Goal: Contribute content: Add original content to the website for others to see

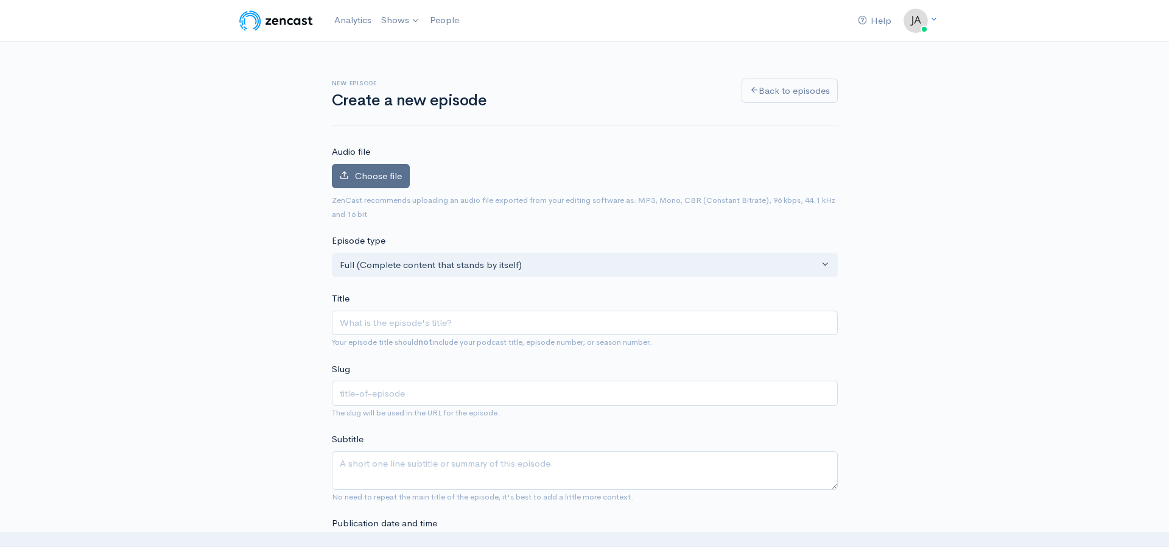
drag, startPoint x: 366, startPoint y: 158, endPoint x: 365, endPoint y: 165, distance: 7.4
click at [365, 158] on label "Audio file" at bounding box center [351, 152] width 38 height 14
click at [366, 177] on span "Choose file" at bounding box center [378, 176] width 47 height 12
click at [0, 0] on input "Choose file" at bounding box center [0, 0] width 0 height 0
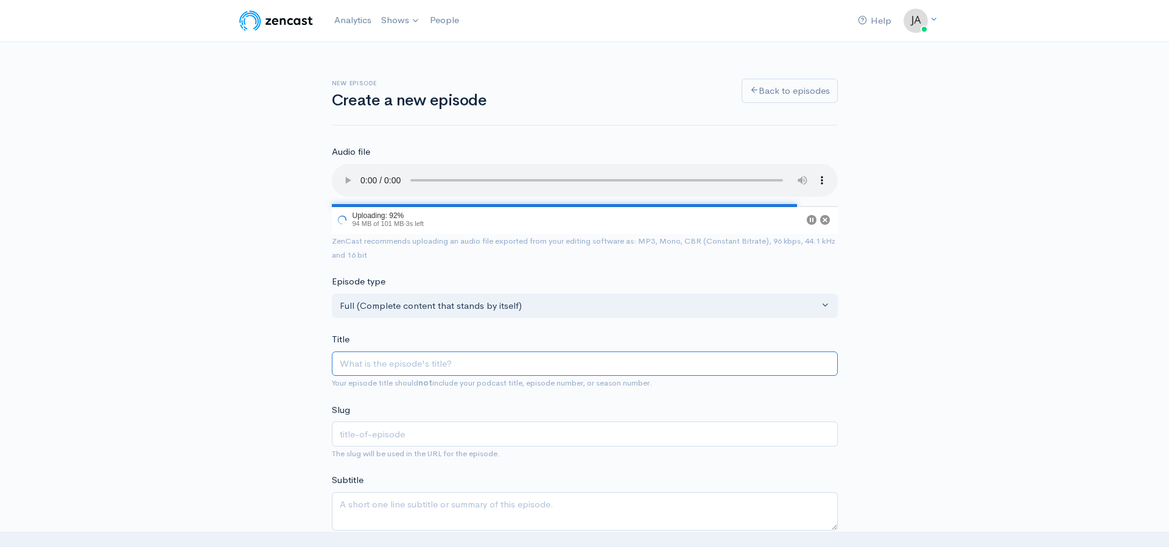
click at [373, 370] on input "Title" at bounding box center [585, 363] width 506 height 25
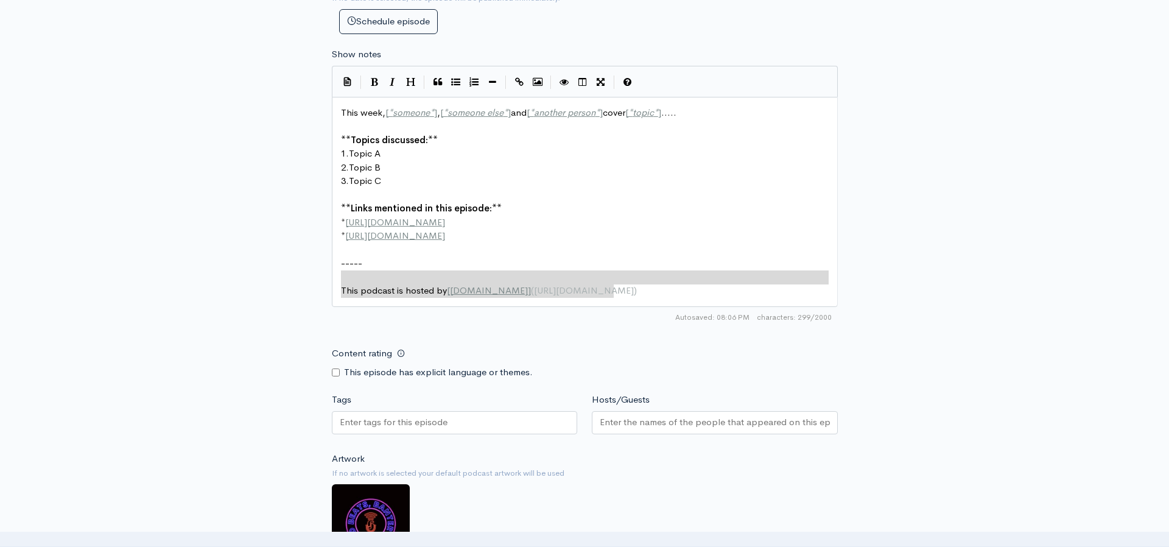
scroll to position [582, 0]
type textarea "This week, [*someone*], [*someone else*] and [*another person*] cover [*topic*]…"
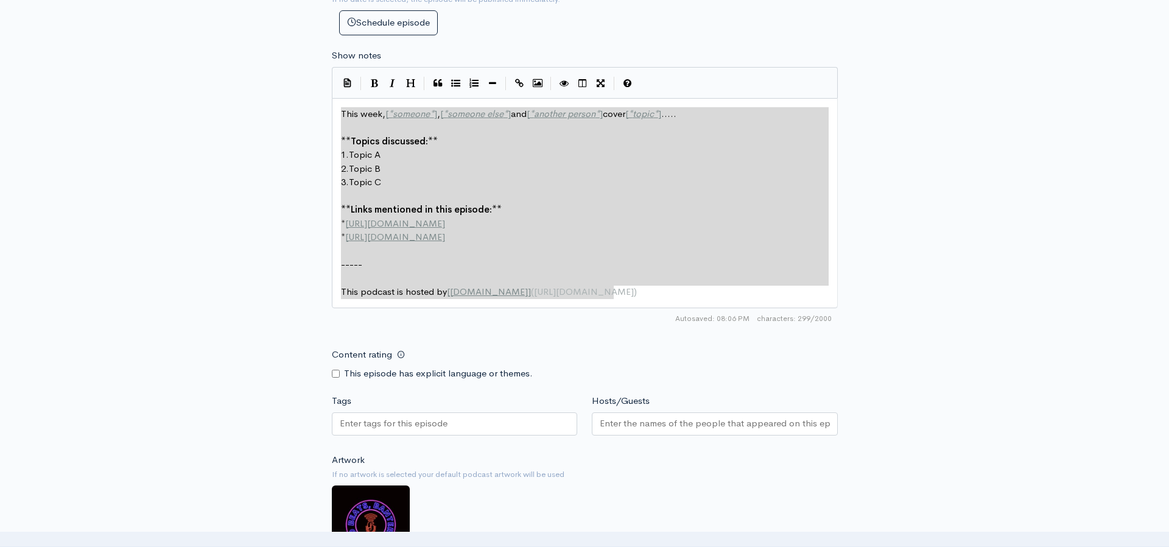
drag, startPoint x: 621, startPoint y: 287, endPoint x: 252, endPoint y: 80, distance: 423.3
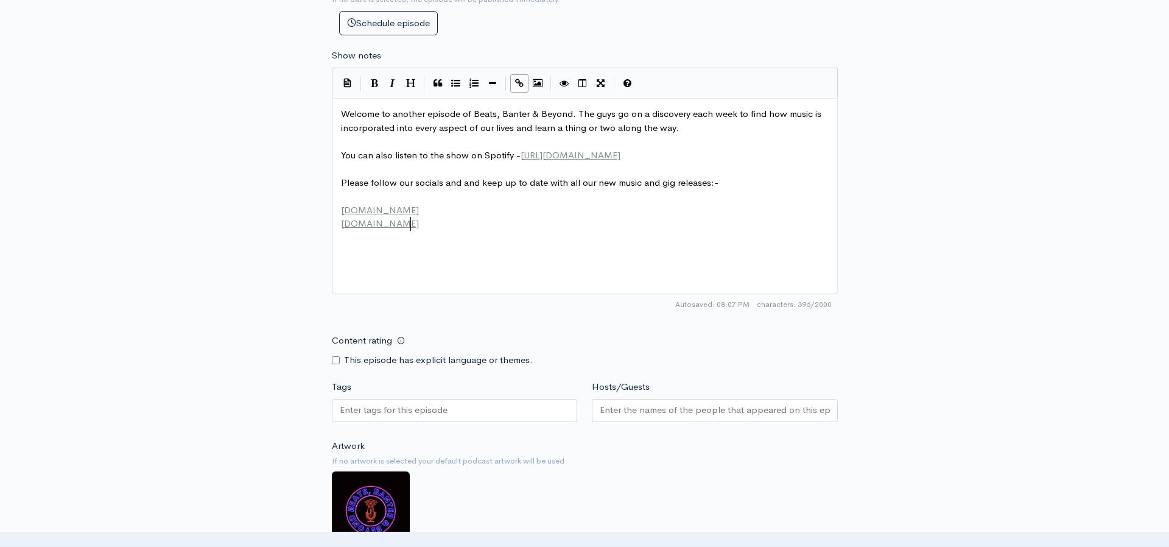
click at [340, 359] on div "This episode has explicit language or themes." at bounding box center [455, 360] width 246 height 14
click at [338, 359] on input "Content rating" at bounding box center [336, 360] width 8 height 8
checkbox input "true"
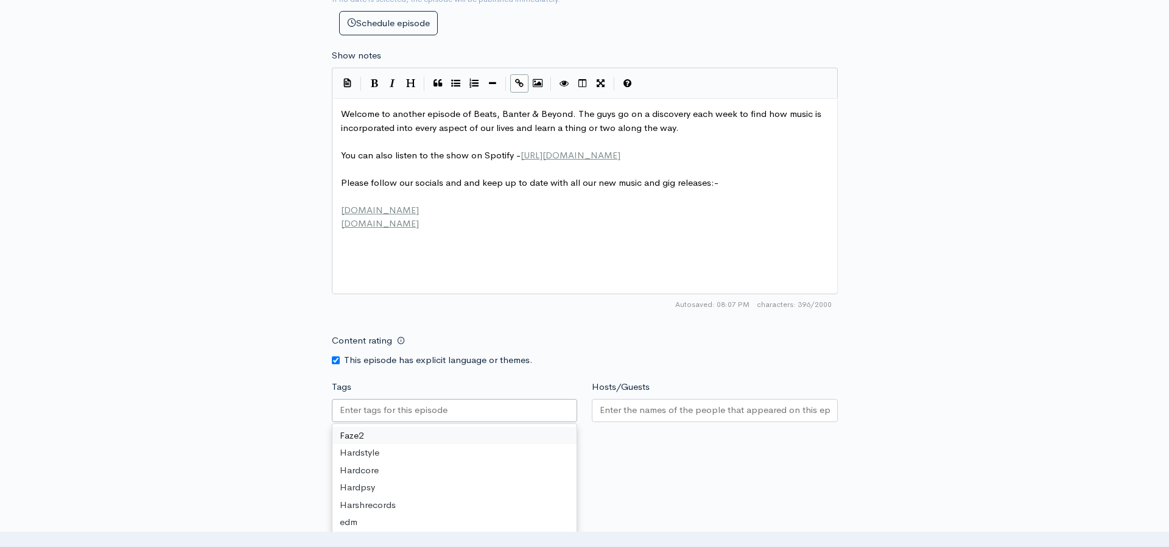
click at [402, 415] on input "Tags" at bounding box center [395, 410] width 110 height 14
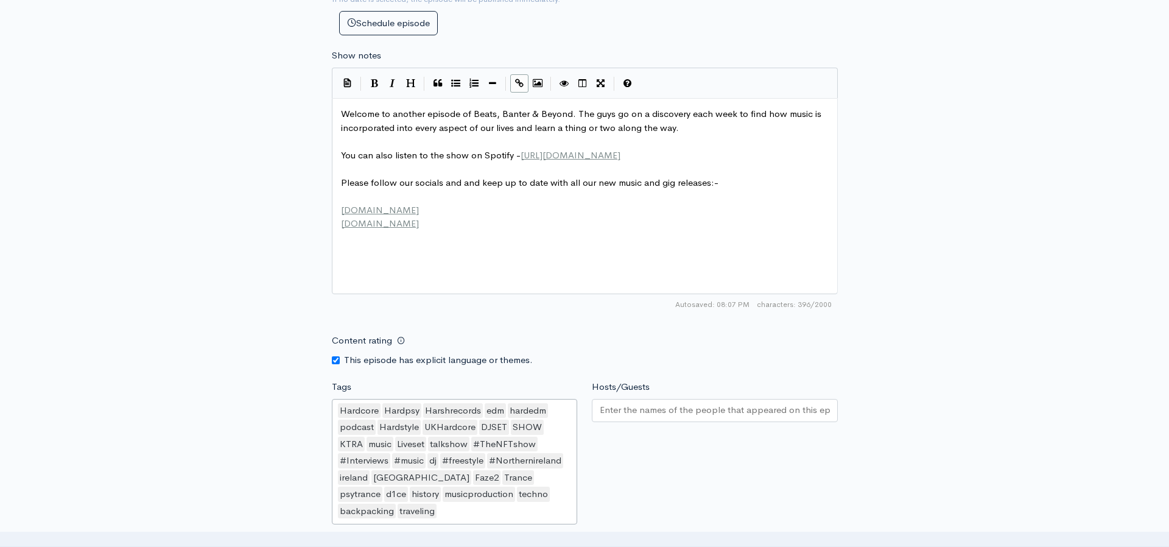
click at [377, 518] on form "Audio file Choose file Podcast ep 51 audio only.mp3 100 Complete ZenCast recomm…" at bounding box center [585, 162] width 506 height 1256
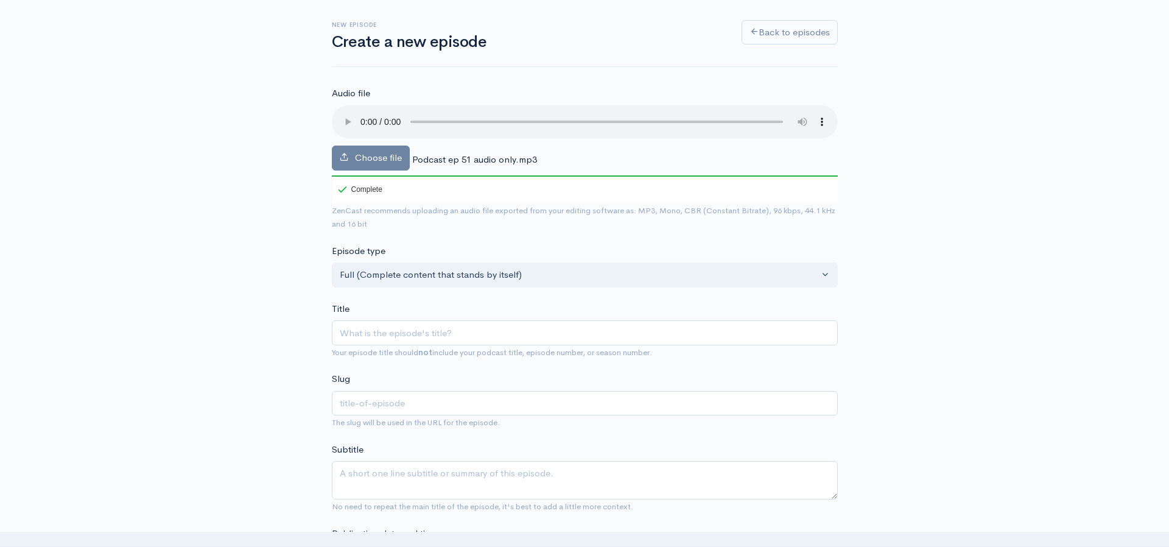
scroll to position [103, 0]
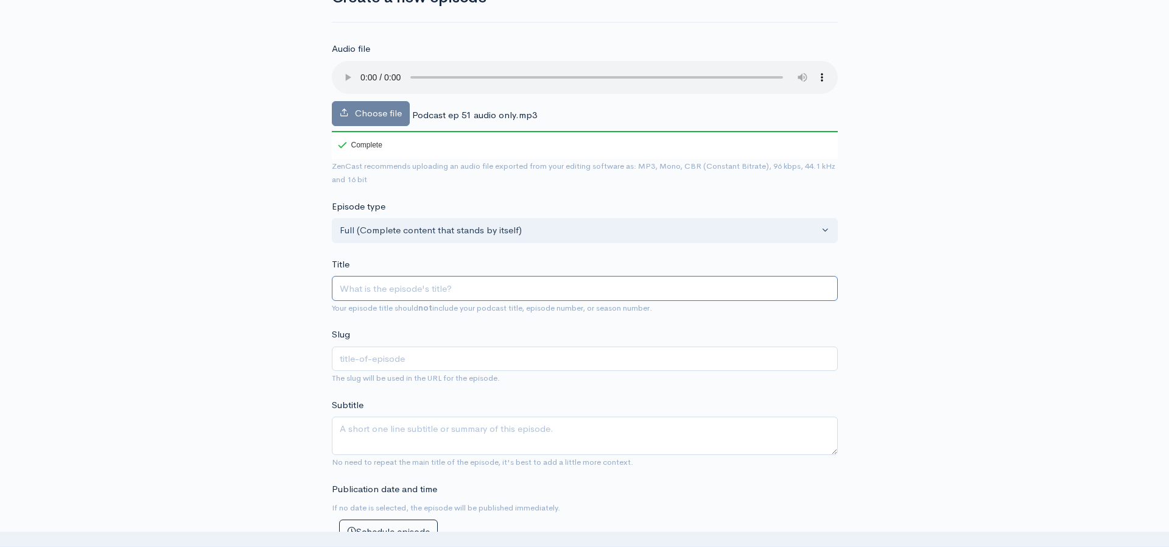
click at [373, 298] on input "Title" at bounding box center [585, 288] width 506 height 25
paste input "Beats, Banter & Beyond Episode 51"
type input "Beats, Banter & Beyond Episode 51"
type input "beats-banter-beyond-episode-51"
click at [471, 287] on input "Beats, Banter & Beyond Episode 51" at bounding box center [585, 288] width 506 height 25
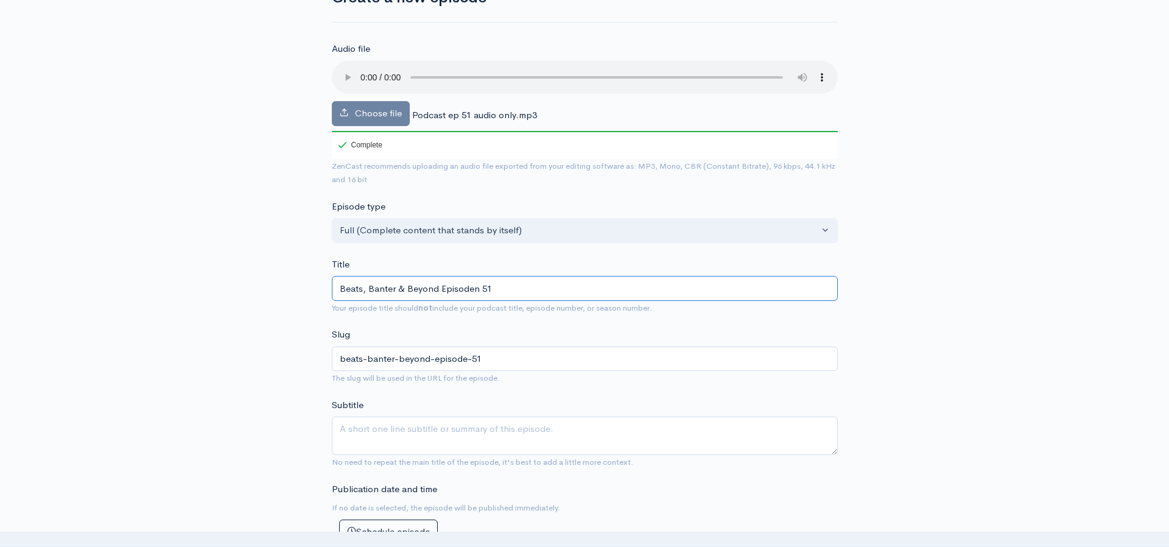
type input "Beats, Banter & Beyond Episoden 51"
type input "beats-banter-beyond-episoden-51"
type input "Beats, Banter & Beyond Episoden - 051"
type input "beats-banter-beyond-episoden-051"
click at [486, 291] on input "Beats, Banter & Beyond Episoden - 051" at bounding box center [585, 288] width 506 height 25
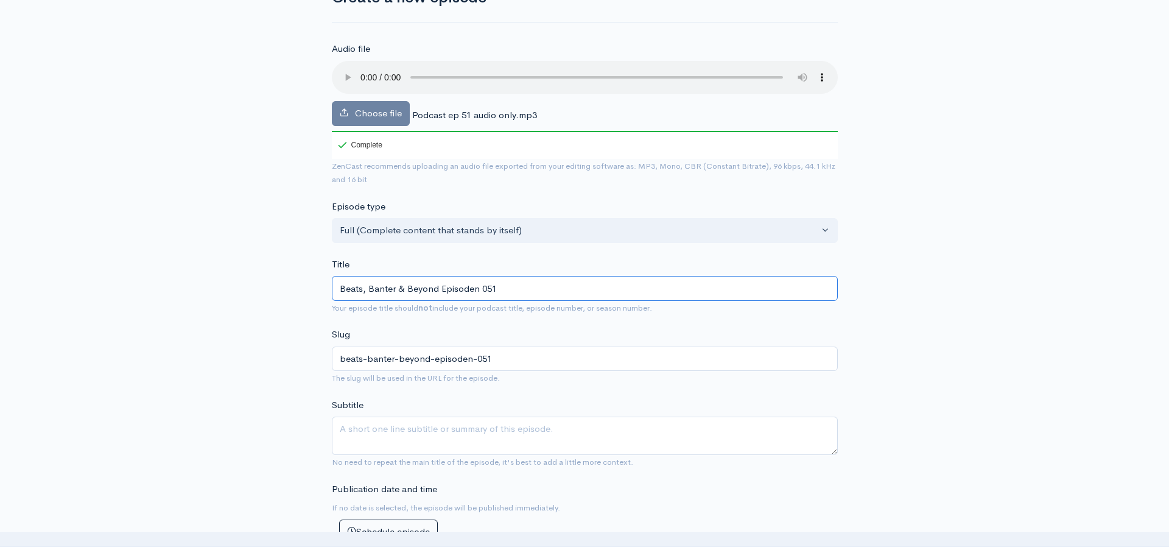
type input "Beats, Banter & Beyond Episoden051"
type input "beats-banter-beyond-episoden051"
type input "Beats, Banter & Beyond Episode051"
type input "beats-banter-beyond-episode051"
type input "Beats, Banter & Beyond Episod051"
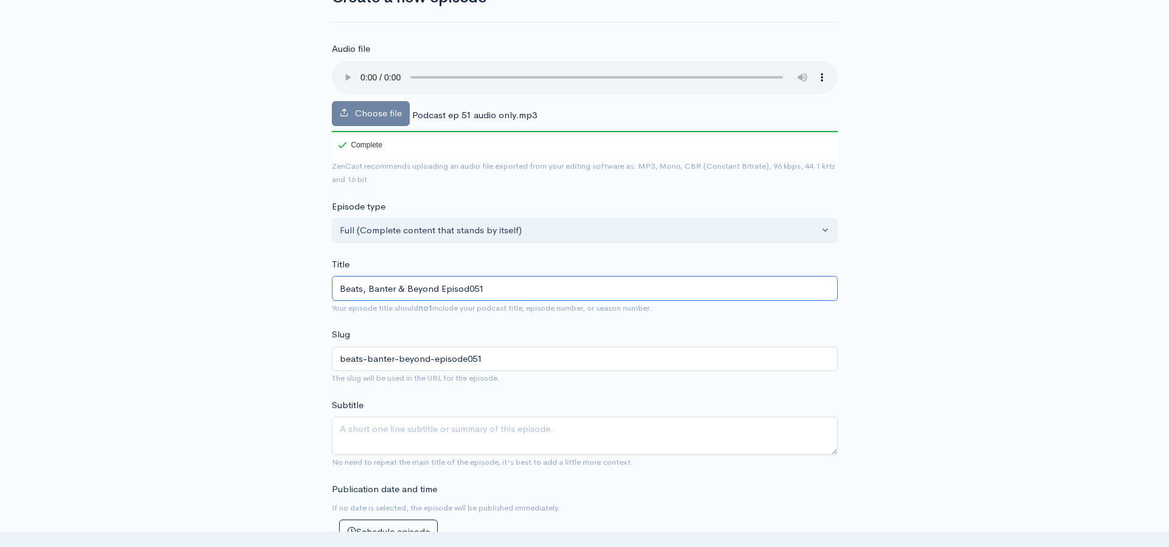
type input "beats-banter-beyond-episod051"
type input "Beats, Banter & Beyond Episode051"
type input "beats-banter-beyond-episode051"
type input "Beats, Banter & Beyond Episode 051"
type input "beats-banter-beyond-episode-051"
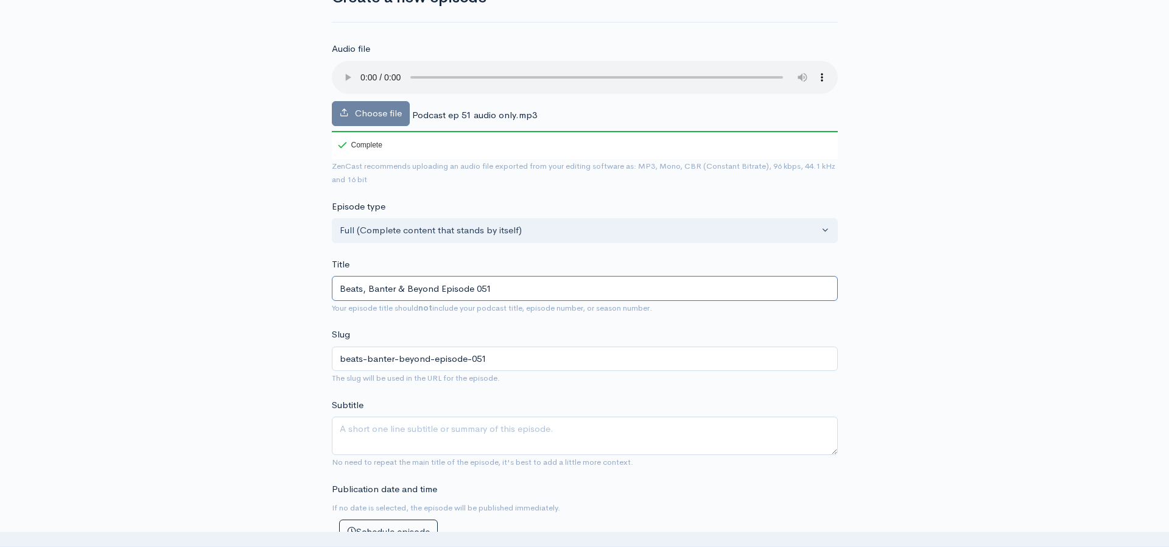
click at [438, 289] on input "Beats, Banter & Beyond Episode 051" at bounding box center [585, 288] width 506 height 25
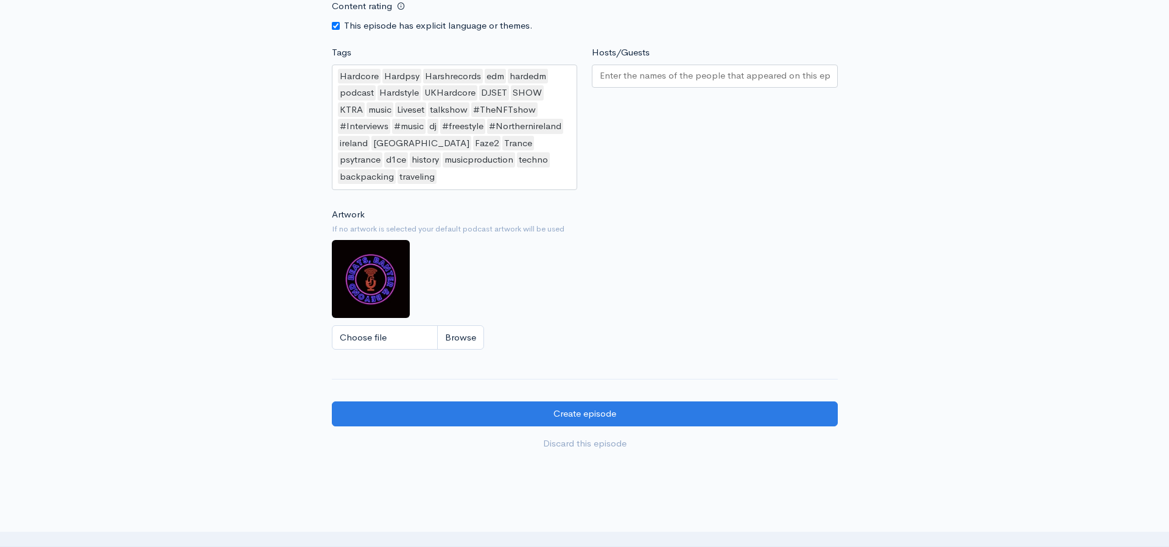
scroll to position [1011, 0]
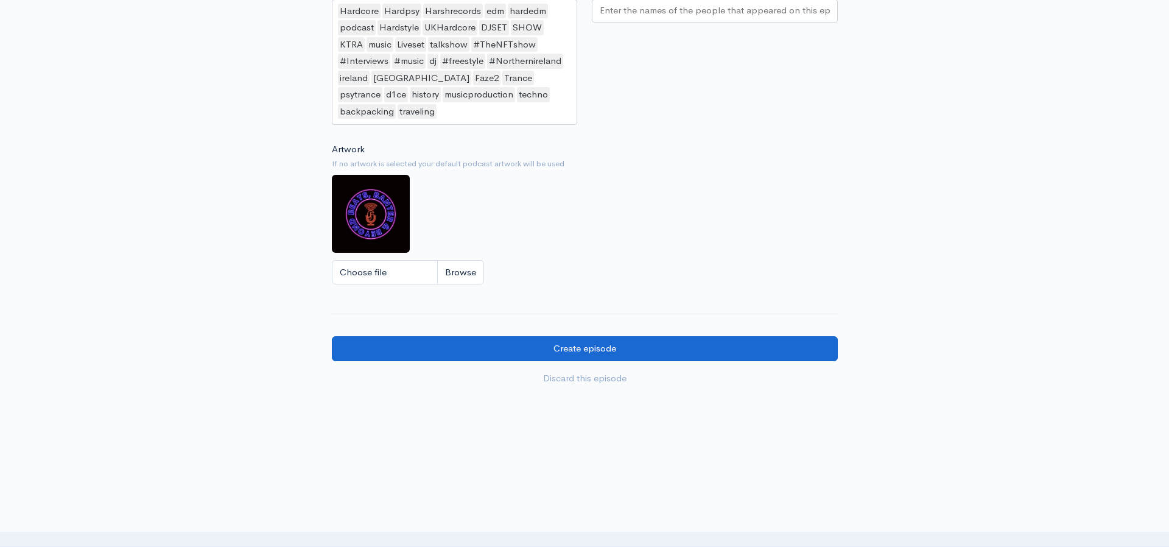
type input "Beats, Banter & Beyond - Episode 051"
click at [500, 336] on input "Create episode" at bounding box center [585, 348] width 506 height 25
